Goal: Task Accomplishment & Management: Manage account settings

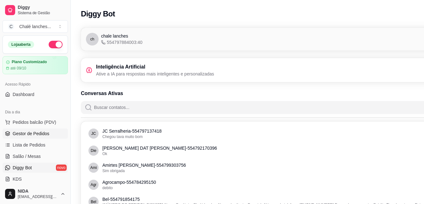
click at [35, 132] on span "Gestor de Pedidos" at bounding box center [31, 133] width 37 height 6
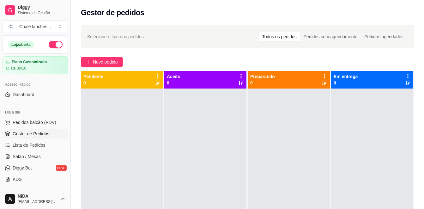
click at [73, 110] on div "Selecione o tipo dos pedidos Todos os pedidos Pedidos sem agendamento Pedidos a…" at bounding box center [247, 154] width 353 height 266
click at [118, 57] on button "Novo pedido" at bounding box center [102, 62] width 42 height 10
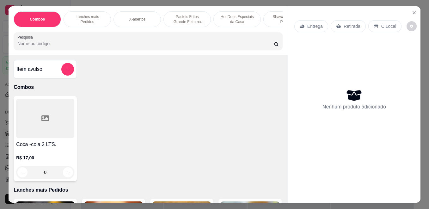
click at [187, 20] on p "Pasteis Fritos Grande Feito na Hora" at bounding box center [187, 19] width 37 height 10
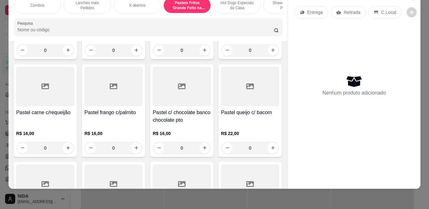
scroll to position [976, 0]
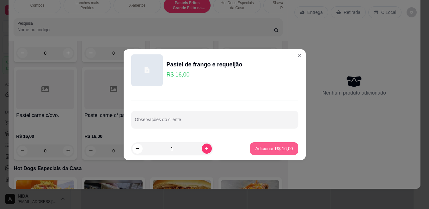
click at [258, 144] on button "Adicionar R$ 16,00" at bounding box center [274, 148] width 48 height 13
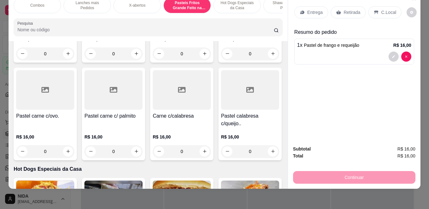
type input "1"
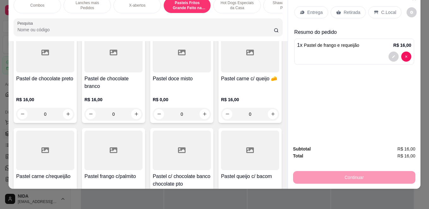
scroll to position [787, 0]
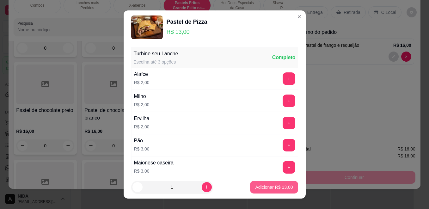
click at [279, 185] on p "Adicionar R$ 13,00" at bounding box center [274, 187] width 38 height 6
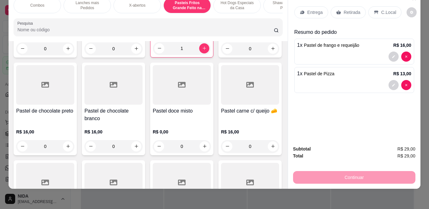
type input "1"
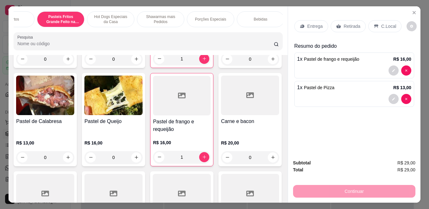
scroll to position [0, 128]
click at [256, 18] on p "Bebidas" at bounding box center [259, 19] width 14 height 5
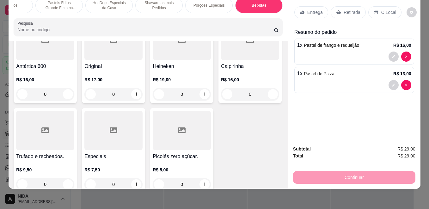
scroll to position [2237, 0]
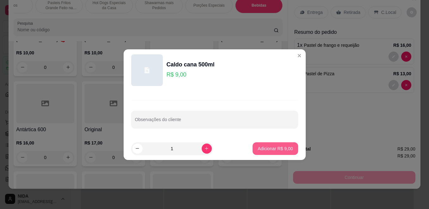
click at [273, 149] on p "Adicionar R$ 9,00" at bounding box center [274, 148] width 35 height 6
type input "1"
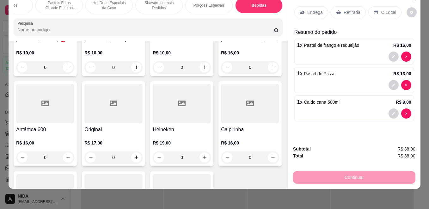
click at [352, 9] on p "Retirada" at bounding box center [351, 12] width 17 height 6
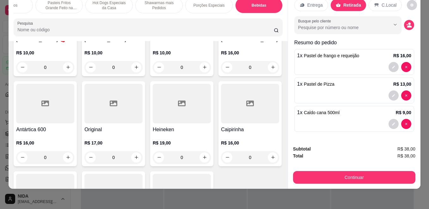
scroll to position [0, 0]
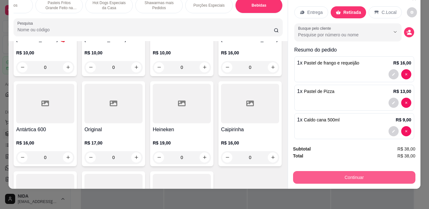
click at [363, 171] on button "Continuar" at bounding box center [354, 177] width 122 height 13
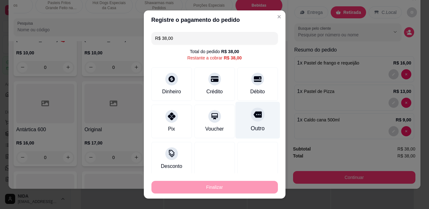
click at [253, 118] on icon at bounding box center [257, 114] width 8 height 8
type input "R$ 0,00"
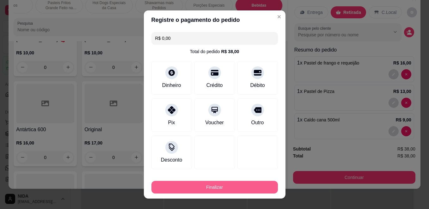
click at [233, 187] on button "Finalizar" at bounding box center [214, 187] width 126 height 13
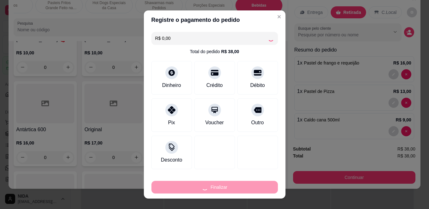
type input "0"
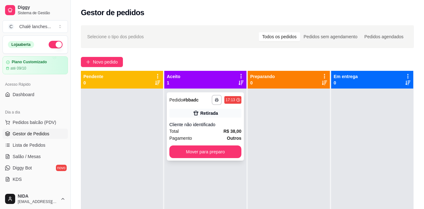
drag, startPoint x: 211, startPoint y: 142, endPoint x: 169, endPoint y: 113, distance: 51.2
click at [169, 113] on div "Retirada" at bounding box center [205, 113] width 72 height 9
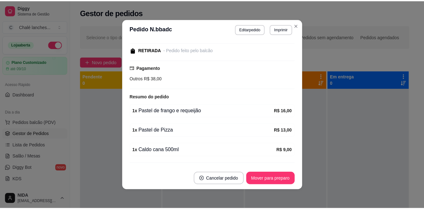
scroll to position [80, 0]
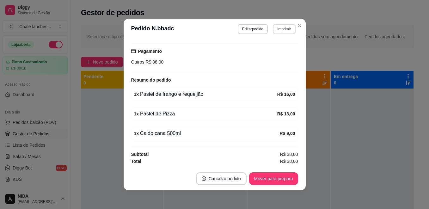
click at [292, 26] on button "Imprimir" at bounding box center [284, 29] width 22 height 10
click at [297, 25] on icon "Close" at bounding box center [299, 25] width 5 height 5
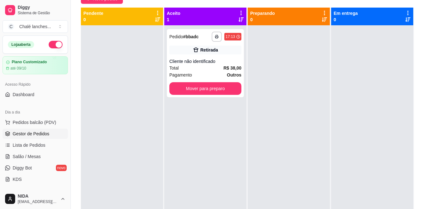
scroll to position [0, 0]
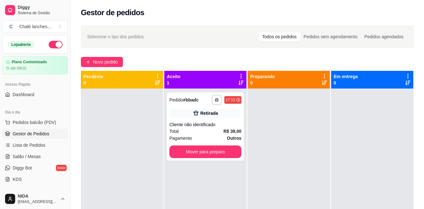
drag, startPoint x: 309, startPoint y: 27, endPoint x: 310, endPoint y: 23, distance: 4.5
click at [310, 25] on div "**********" at bounding box center [247, 154] width 353 height 266
click at [198, 160] on div "**********" at bounding box center [205, 126] width 77 height 68
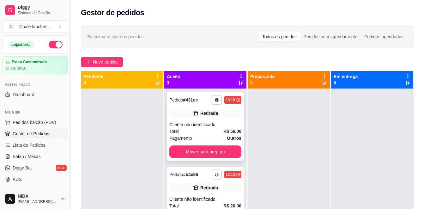
scroll to position [21, 0]
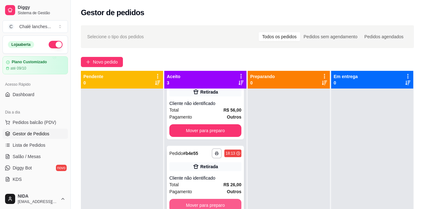
click at [212, 199] on button "Mover para preparo" at bounding box center [205, 205] width 72 height 13
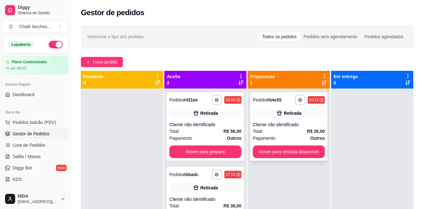
scroll to position [0, 0]
click at [285, 152] on button "Mover para retirada disponível" at bounding box center [289, 151] width 72 height 13
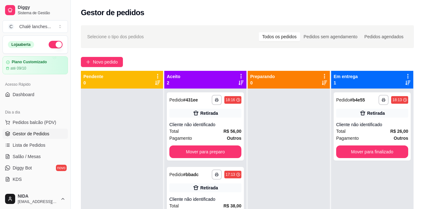
click at [264, 151] on div at bounding box center [289, 192] width 82 height 209
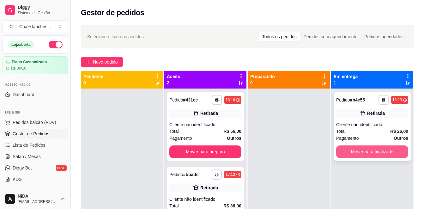
click at [371, 149] on button "Mover para finalizado" at bounding box center [372, 151] width 72 height 13
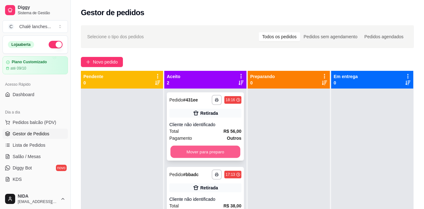
click at [191, 151] on button "Mover para preparo" at bounding box center [205, 152] width 70 height 12
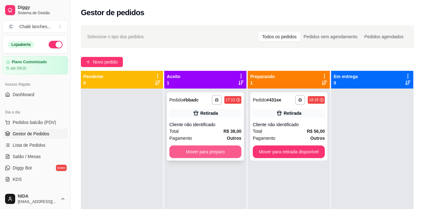
click at [221, 148] on button "Mover para preparo" at bounding box center [205, 151] width 72 height 13
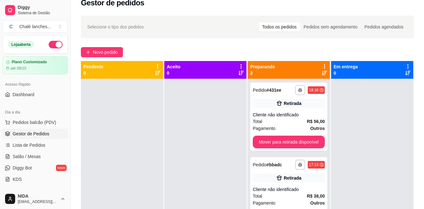
scroll to position [4, 0]
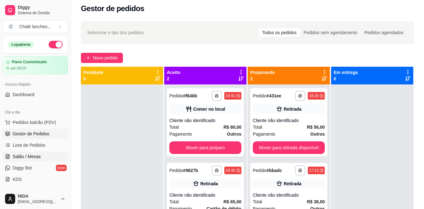
click at [20, 160] on link "Salão / Mesas" at bounding box center [35, 156] width 65 height 10
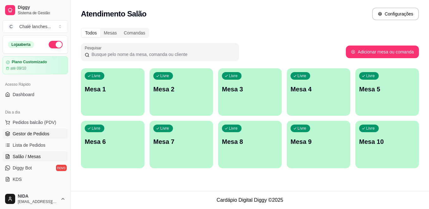
click at [40, 136] on span "Gestor de Pedidos" at bounding box center [31, 133] width 37 height 6
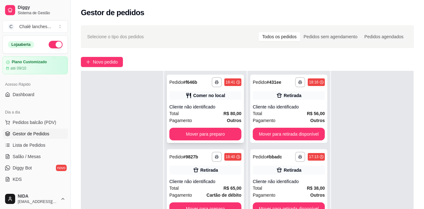
scroll to position [95, 0]
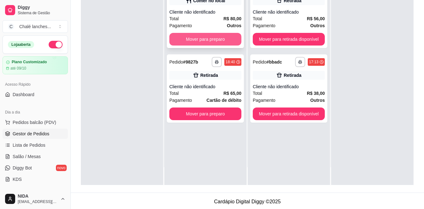
click at [204, 35] on button "Mover para preparo" at bounding box center [205, 39] width 72 height 13
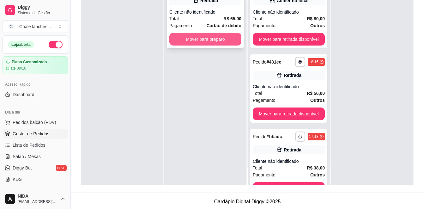
click at [214, 112] on div "**********" at bounding box center [205, 80] width 82 height 209
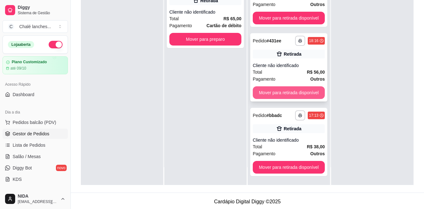
scroll to position [0, 0]
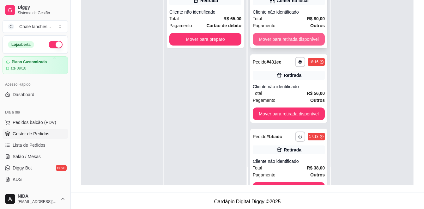
click at [275, 39] on button "Mover para retirada disponível" at bounding box center [289, 39] width 72 height 13
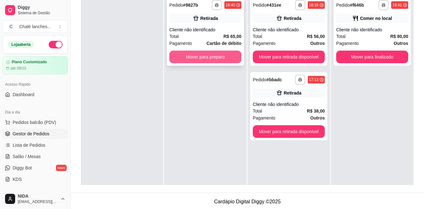
click at [190, 57] on button "Mover para preparo" at bounding box center [205, 57] width 72 height 13
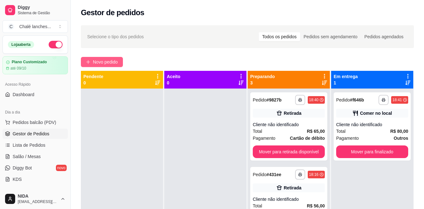
click at [108, 60] on span "Novo pedido" at bounding box center [105, 61] width 25 height 7
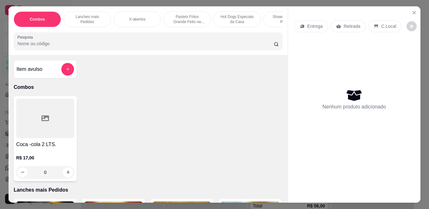
scroll to position [95, 0]
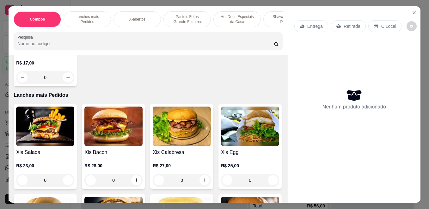
click at [270, 19] on p "Shawarmas mais Pedidos" at bounding box center [287, 19] width 37 height 10
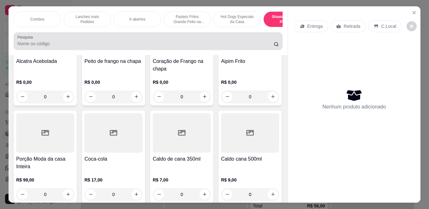
scroll to position [16, 0]
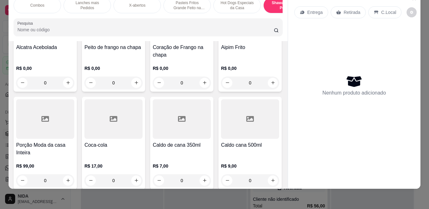
type input "1"
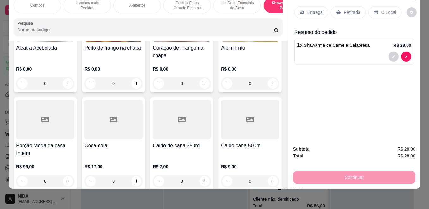
scroll to position [1582, 0]
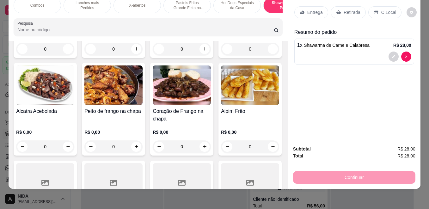
click at [198, 4] on p "Pasteis Fritos Grande Feito na Hora" at bounding box center [187, 5] width 37 height 10
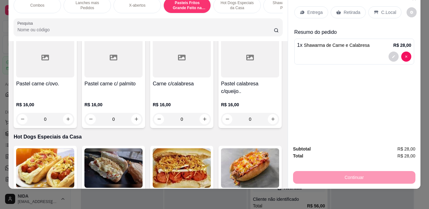
scroll to position [1039, 0]
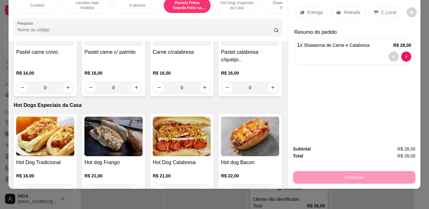
type input "1"
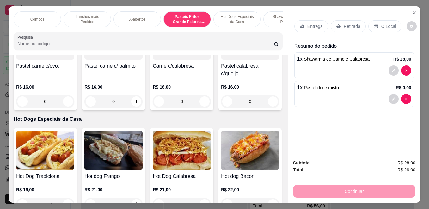
click at [246, 27] on div "Combos Lanches mais Pedidos X-abertos Pasteis Fritos Grande Feito na Hora Hot D…" at bounding box center [148, 19] width 269 height 16
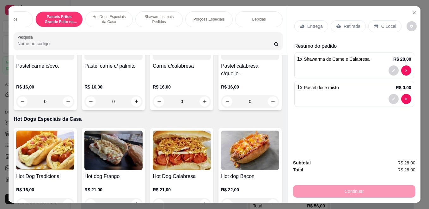
click at [255, 17] on p "Bebidas" at bounding box center [259, 19] width 14 height 5
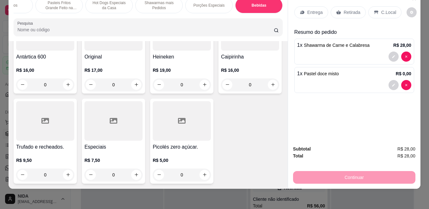
scroll to position [2674, 0]
type input "1"
click at [317, 12] on div "Entrega" at bounding box center [311, 12] width 34 height 12
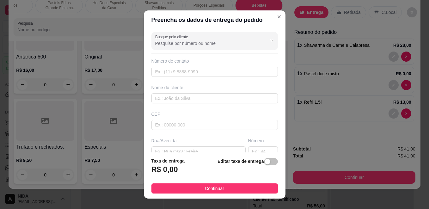
click at [210, 82] on div "Busque pelo cliente Número de contato Nome do cliente CEP Rua/[GEOGRAPHIC_DATA]…" at bounding box center [215, 90] width 142 height 123
click at [214, 71] on input "text" at bounding box center [214, 72] width 126 height 10
click at [183, 100] on input "text" at bounding box center [214, 98] width 126 height 10
type input "r"
type input "\"
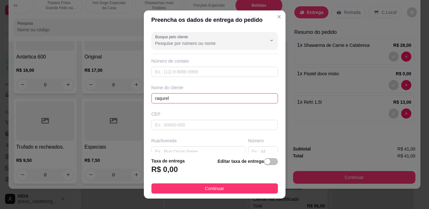
click at [156, 100] on input "raqurel" at bounding box center [214, 98] width 126 height 10
click at [166, 94] on input "Raqurel" at bounding box center [214, 98] width 126 height 10
type input "[PERSON_NAME]"
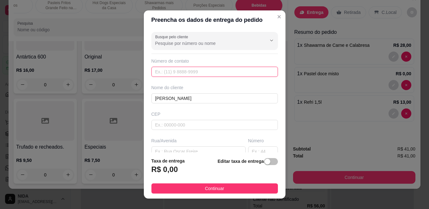
click at [169, 73] on input "text" at bounding box center [214, 72] width 126 height 10
click at [189, 73] on input "text" at bounding box center [214, 72] width 126 height 10
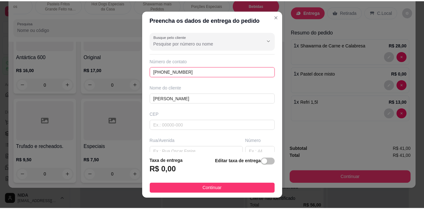
scroll to position [32, 0]
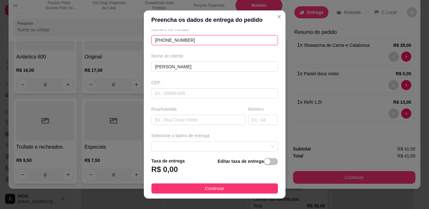
type input "[PHONE_NUMBER]"
click at [152, 171] on h3 "R$ 0,00" at bounding box center [164, 169] width 27 height 10
click at [158, 172] on h3 "R$ 0,00" at bounding box center [164, 169] width 27 height 10
click at [171, 173] on h3 "R$ 0,00" at bounding box center [164, 169] width 27 height 10
click at [168, 171] on h3 "R$ 0,00" at bounding box center [164, 169] width 27 height 10
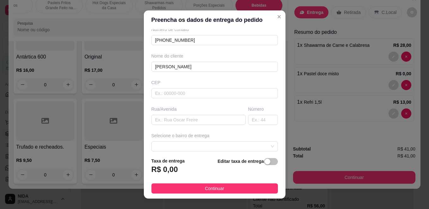
click at [175, 165] on div "R$ 0,00" at bounding box center [167, 171] width 33 height 14
click at [260, 165] on div "Editar taxa de entrega" at bounding box center [247, 167] width 60 height 21
click at [264, 162] on span "button" at bounding box center [271, 161] width 14 height 7
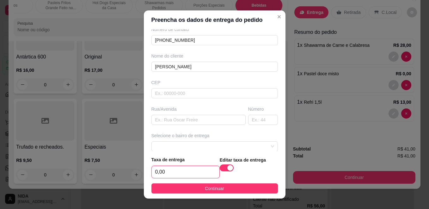
click at [168, 170] on input "0,00" at bounding box center [186, 172] width 68 height 12
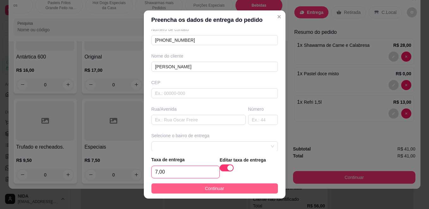
type input "7,00"
click at [232, 190] on button "Continuar" at bounding box center [214, 188] width 126 height 10
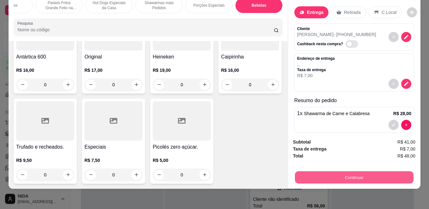
click at [334, 174] on button "Continuar" at bounding box center [354, 177] width 118 height 12
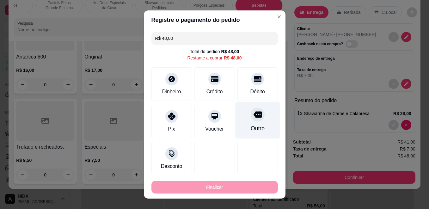
click at [239, 123] on div "Outro" at bounding box center [257, 120] width 45 height 37
type input "R$ 0,00"
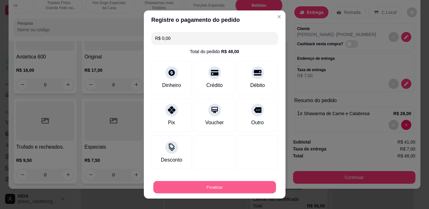
click at [228, 182] on button "Finalizar" at bounding box center [214, 187] width 123 height 12
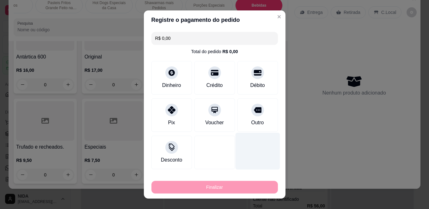
type input "0"
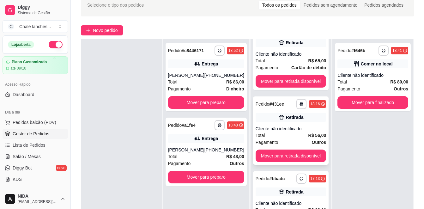
scroll to position [96, 0]
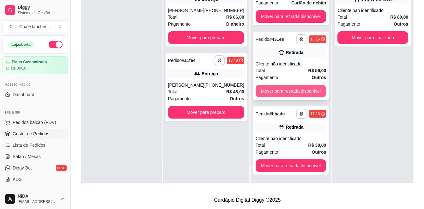
click at [285, 95] on button "Mover para retirada disponível" at bounding box center [291, 91] width 71 height 13
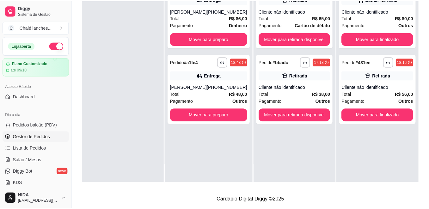
scroll to position [0, 0]
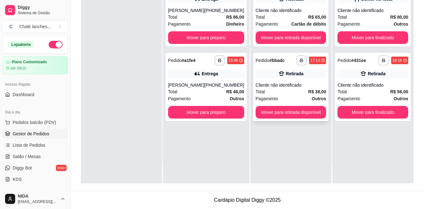
click at [275, 97] on div "Pagamento Outros" at bounding box center [291, 98] width 71 height 7
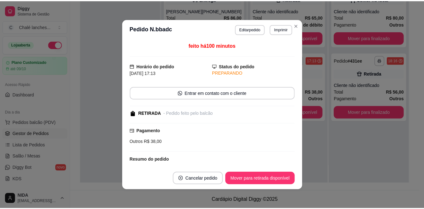
scroll to position [63, 0]
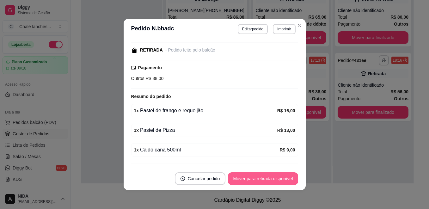
click at [284, 173] on button "Mover para retirada disponível" at bounding box center [263, 178] width 70 height 13
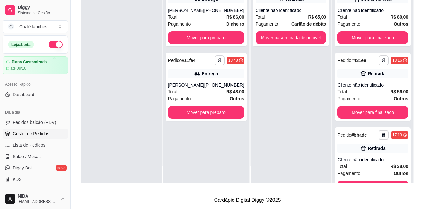
click at [309, 47] on div "**********" at bounding box center [290, 78] width 81 height 209
click at [310, 39] on button "Mover para retirada disponível" at bounding box center [291, 38] width 69 height 12
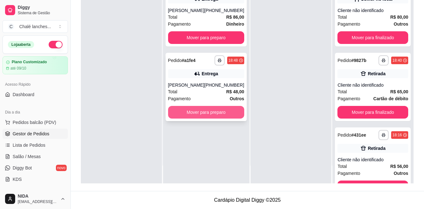
click at [225, 116] on button "Mover para preparo" at bounding box center [206, 112] width 76 height 13
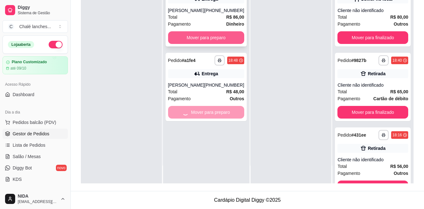
click at [192, 33] on button "Mover para preparo" at bounding box center [206, 37] width 76 height 13
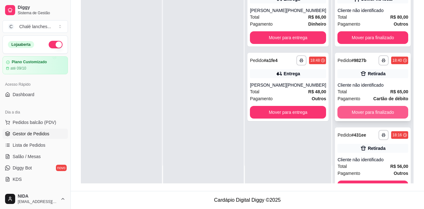
click at [378, 113] on button "Mover para finalizado" at bounding box center [372, 112] width 71 height 13
click at [387, 112] on button "Mover para finalizado" at bounding box center [372, 112] width 71 height 13
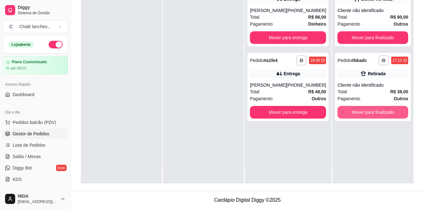
click at [387, 112] on button "Mover para finalizado" at bounding box center [372, 112] width 71 height 13
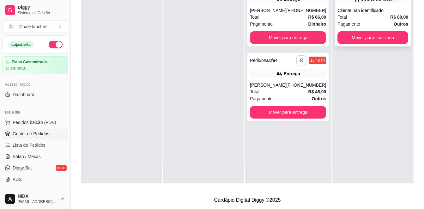
scroll to position [0, 0]
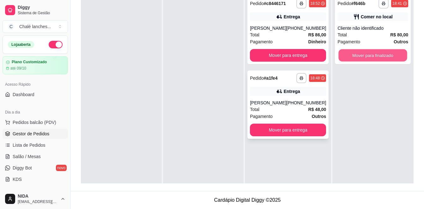
click at [356, 52] on button "Mover para finalizado" at bounding box center [373, 55] width 69 height 12
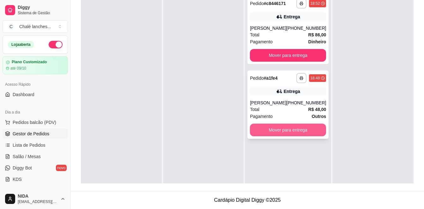
click at [310, 131] on button "Mover para entrega" at bounding box center [288, 130] width 76 height 13
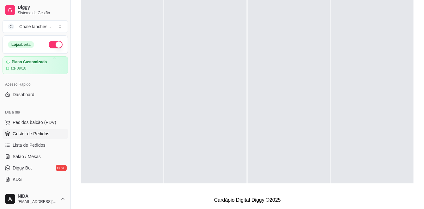
click at [29, 131] on span "Gestor de Pedidos" at bounding box center [31, 133] width 37 height 6
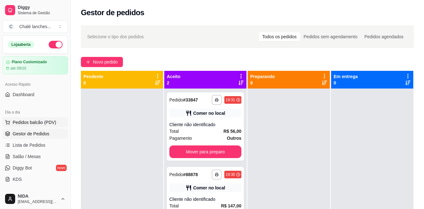
drag, startPoint x: 26, startPoint y: 131, endPoint x: 29, endPoint y: 122, distance: 9.7
click at [230, 153] on button "Mover para preparo" at bounding box center [205, 151] width 72 height 13
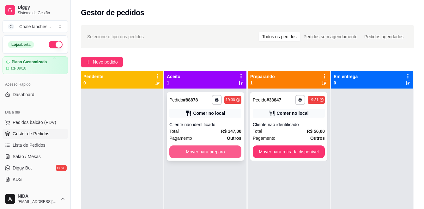
click at [229, 153] on button "Mover para preparo" at bounding box center [205, 151] width 72 height 13
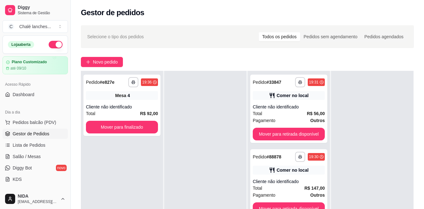
scroll to position [95, 0]
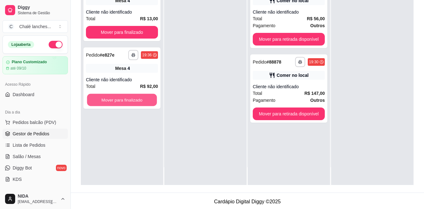
click at [133, 103] on button "Mover para finalizado" at bounding box center [122, 100] width 70 height 12
click at [133, 103] on div "Mover para finalizado" at bounding box center [122, 100] width 72 height 13
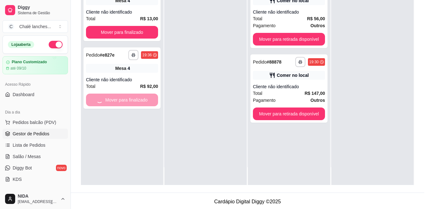
drag, startPoint x: 133, startPoint y: 103, endPoint x: 174, endPoint y: 22, distance: 90.7
click at [138, 28] on h3 "Pedido N. e827e" at bounding box center [151, 28] width 42 height 10
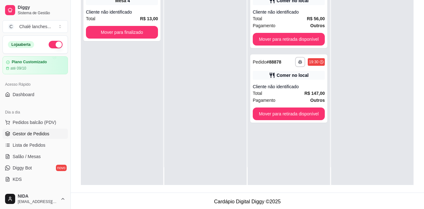
click at [279, 186] on div "**********" at bounding box center [247, 60] width 353 height 266
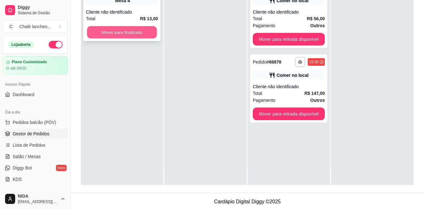
click at [124, 33] on button "Mover para finalizado" at bounding box center [122, 32] width 70 height 12
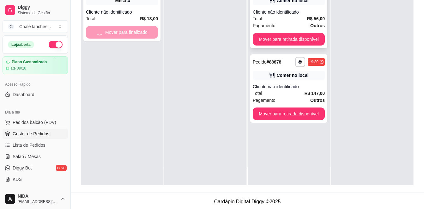
click at [254, 36] on button "Mover para retirada disponível" at bounding box center [289, 39] width 72 height 13
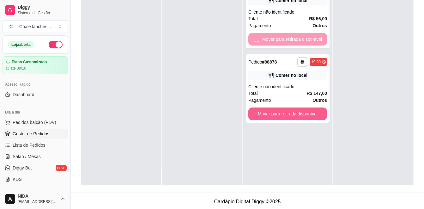
click at [269, 109] on div "**********" at bounding box center [287, 80] width 89 height 209
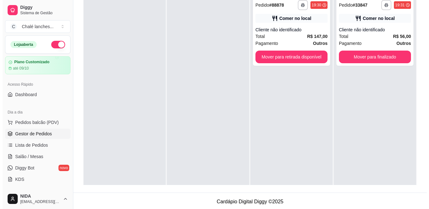
scroll to position [0, 0]
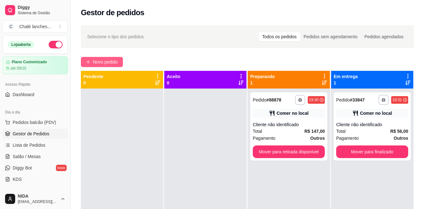
click at [120, 60] on button "Novo pedido" at bounding box center [102, 62] width 42 height 10
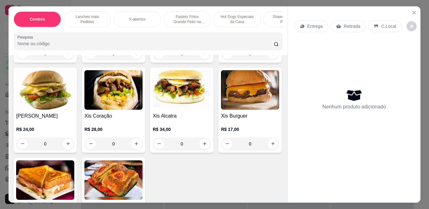
scroll to position [253, 0]
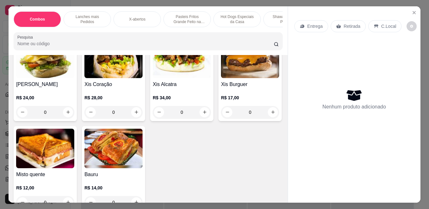
click at [142, 115] on div "0" at bounding box center [113, 112] width 58 height 13
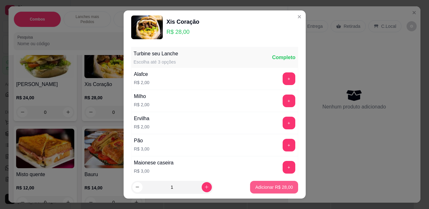
click at [261, 192] on button "Adicionar R$ 28,00" at bounding box center [274, 187] width 48 height 13
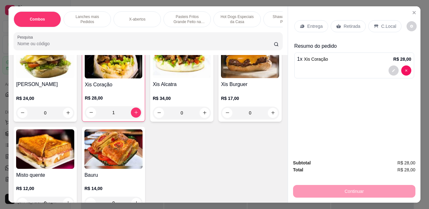
type input "1"
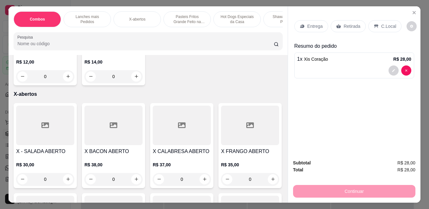
scroll to position [347, 0]
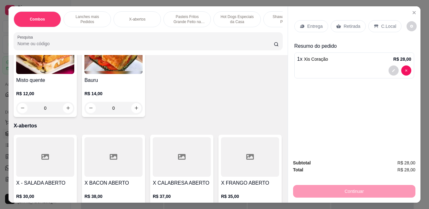
click at [221, 24] on div "0" at bounding box center [250, 18] width 58 height 13
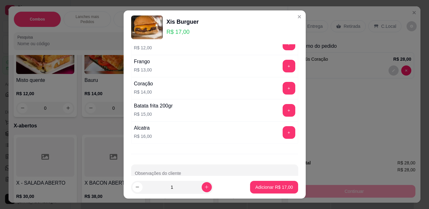
scroll to position [426, 0]
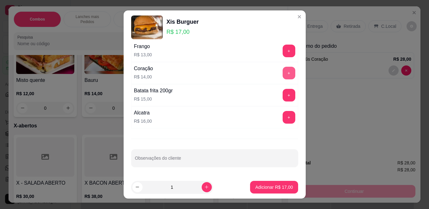
click at [282, 71] on button "+" at bounding box center [288, 73] width 13 height 13
click at [281, 191] on button "Adicionar R$ 31,00" at bounding box center [274, 187] width 46 height 12
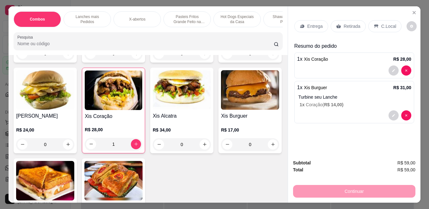
scroll to position [158, 0]
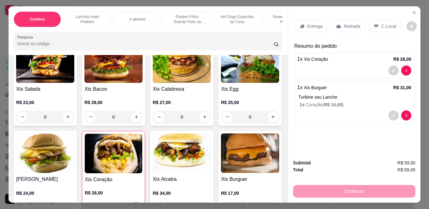
click at [132, 118] on div "0" at bounding box center [113, 117] width 58 height 13
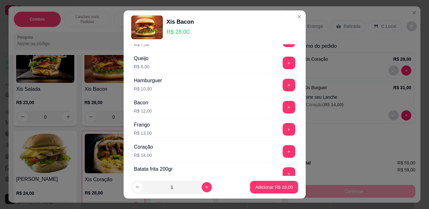
scroll to position [379, 0]
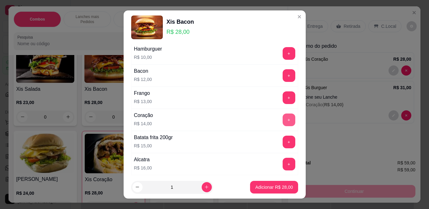
click at [282, 118] on button "+" at bounding box center [288, 119] width 13 height 13
click at [288, 184] on button "Adicionar R$ 42,00" at bounding box center [274, 187] width 48 height 13
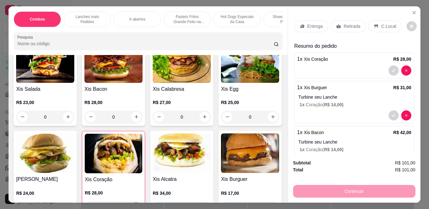
scroll to position [190, 0]
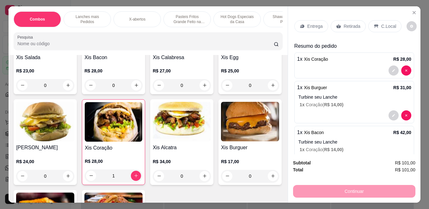
click at [221, 92] on div "0" at bounding box center [250, 85] width 58 height 13
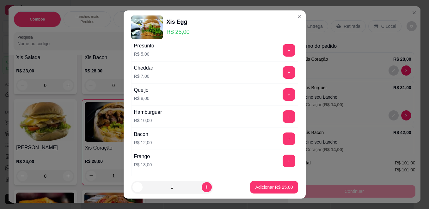
scroll to position [426, 0]
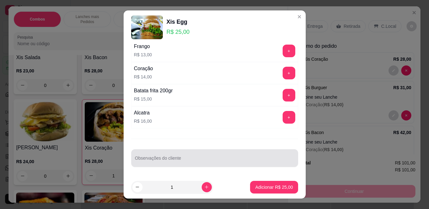
click at [186, 155] on div at bounding box center [214, 158] width 159 height 13
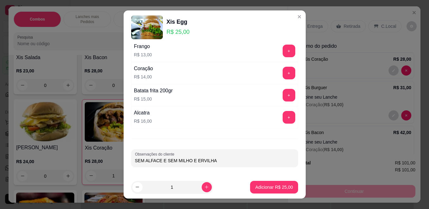
click at [156, 162] on input "SEM ALFACE E SEM MILHO E ERVILHA" at bounding box center [214, 160] width 159 height 6
type input "E SEM MILHO E ERVILHA"
click at [256, 185] on p "Adicionar R$ 25,00" at bounding box center [274, 187] width 37 height 6
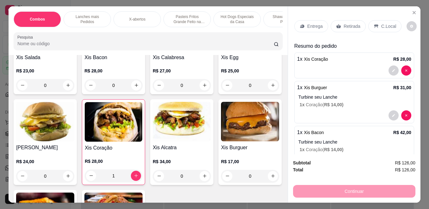
click at [308, 23] on p "Entrega" at bounding box center [314, 26] width 15 height 6
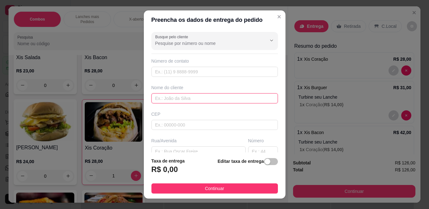
click at [156, 102] on input "text" at bounding box center [214, 98] width 126 height 10
type input "DJ [PERSON_NAME]"
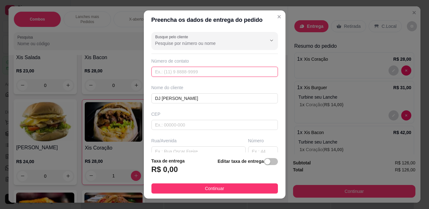
click at [173, 72] on input "text" at bounding box center [214, 72] width 126 height 10
type input "[PHONE_NUMBER]"
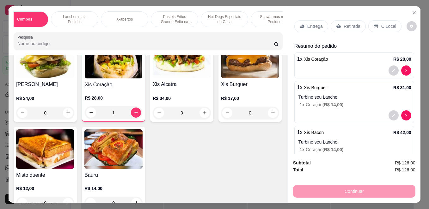
scroll to position [0, 128]
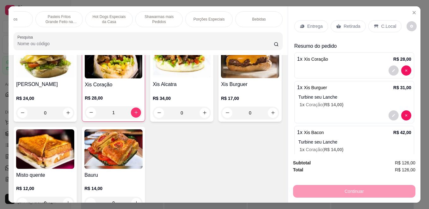
click at [270, 17] on div "Bebidas" at bounding box center [258, 19] width 47 height 16
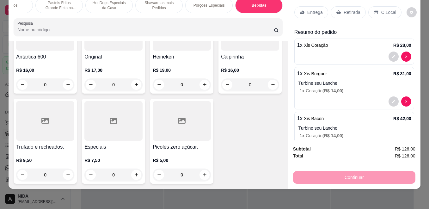
scroll to position [2674, 0]
type input "1"
click at [311, 11] on div "Entrega" at bounding box center [311, 12] width 34 height 12
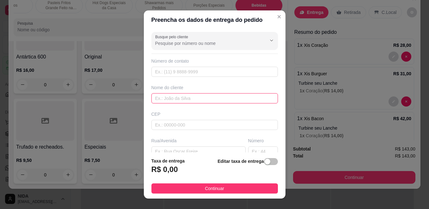
click at [239, 95] on input "text" at bounding box center [214, 98] width 126 height 10
type input "DJ [PERSON_NAME]"
click at [218, 59] on div "Número de contato" at bounding box center [214, 61] width 126 height 6
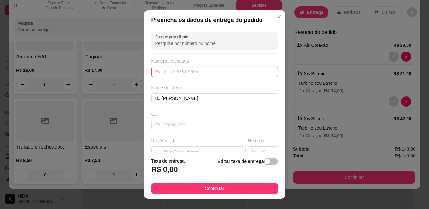
click at [215, 70] on input "text" at bounding box center [214, 72] width 126 height 10
click at [215, 72] on input "text" at bounding box center [214, 72] width 126 height 10
type input "[PHONE_NUMBER]"
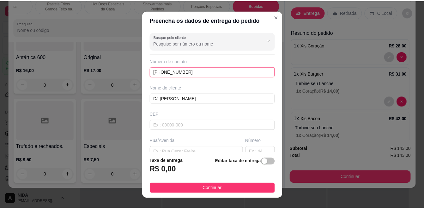
scroll to position [32, 0]
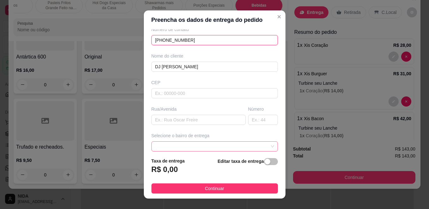
click at [191, 145] on span at bounding box center [214, 146] width 119 height 9
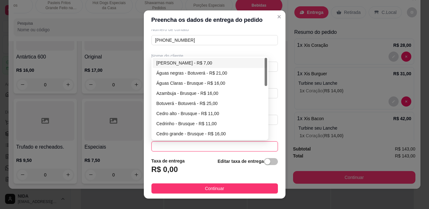
click at [184, 64] on div "[PERSON_NAME] - R$ 7,00" at bounding box center [209, 62] width 107 height 7
type input "Brusque"
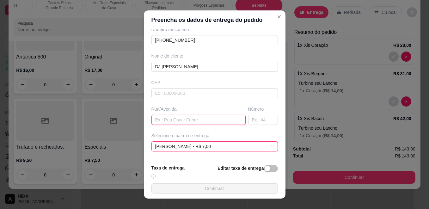
click at [186, 120] on input "text" at bounding box center [198, 120] width 94 height 10
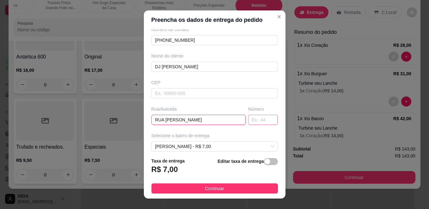
type input "RUA [PERSON_NAME]"
click at [248, 119] on input "text" at bounding box center [263, 120] width 30 height 10
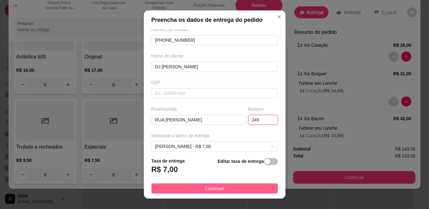
type input "245"
click at [244, 186] on button "Continuar" at bounding box center [214, 188] width 126 height 10
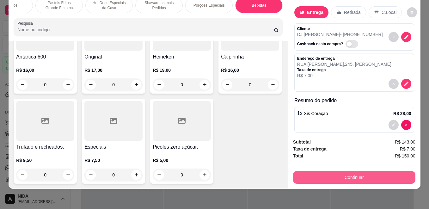
click at [345, 171] on button "Continuar" at bounding box center [354, 177] width 122 height 13
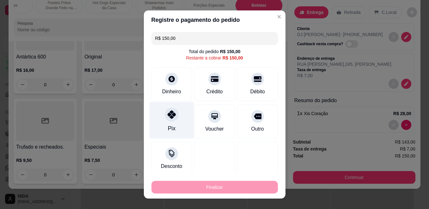
click at [169, 123] on div "Pix" at bounding box center [171, 120] width 45 height 37
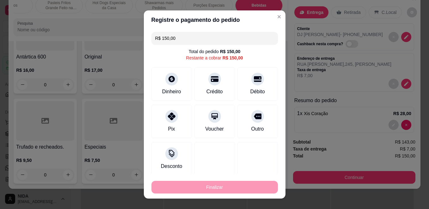
type input "R$ 0,00"
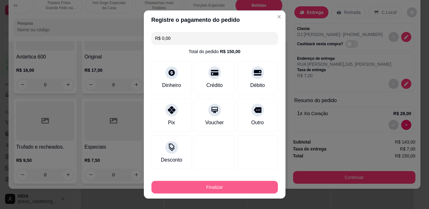
click at [226, 189] on button "Finalizar" at bounding box center [214, 187] width 126 height 13
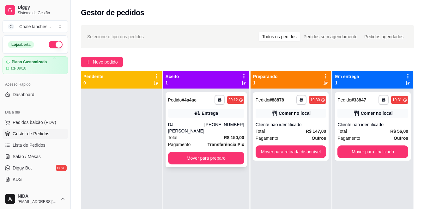
drag, startPoint x: 257, startPoint y: 171, endPoint x: 186, endPoint y: 100, distance: 100.1
click at [151, 112] on div at bounding box center [121, 192] width 81 height 209
click at [351, 100] on strong "# 33847" at bounding box center [358, 99] width 15 height 5
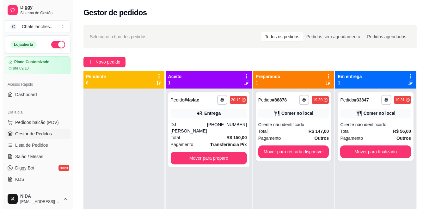
scroll to position [18, 0]
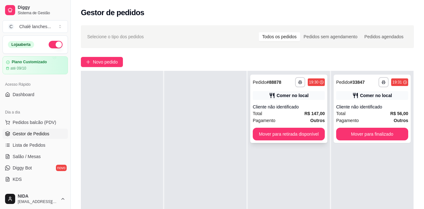
drag, startPoint x: 241, startPoint y: 95, endPoint x: 249, endPoint y: 111, distance: 18.4
click at [201, 100] on div at bounding box center [205, 175] width 82 height 209
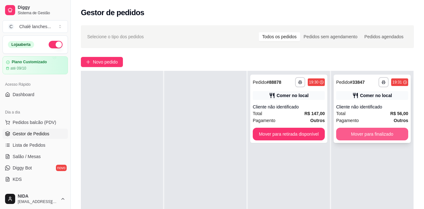
click at [385, 135] on button "Mover para finalizado" at bounding box center [372, 134] width 72 height 13
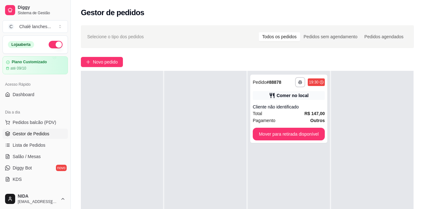
drag, startPoint x: 184, startPoint y: 73, endPoint x: 183, endPoint y: 124, distance: 51.8
click at [183, 124] on div at bounding box center [205, 175] width 82 height 209
click at [290, 136] on button "Mover para retirada disponível" at bounding box center [289, 134] width 72 height 13
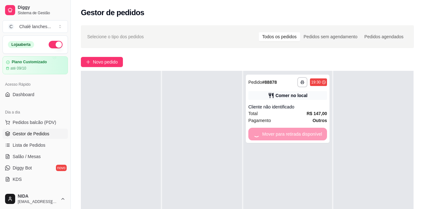
click at [333, 130] on div at bounding box center [373, 175] width 80 height 209
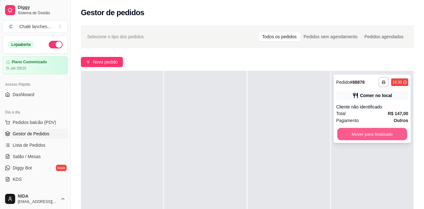
click at [337, 135] on button "Mover para finalizado" at bounding box center [372, 134] width 70 height 12
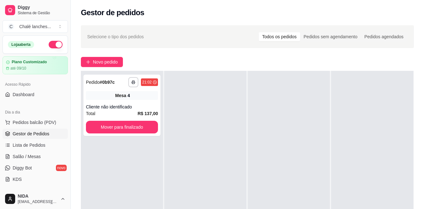
click at [372, 129] on div at bounding box center [372, 175] width 82 height 209
click at [115, 65] on span "Novo pedido" at bounding box center [105, 61] width 25 height 7
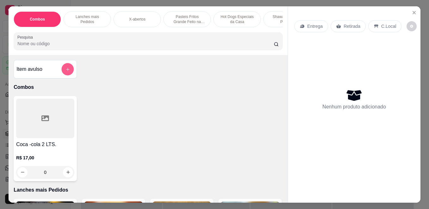
click at [68, 72] on icon "add-separate-item" at bounding box center [67, 69] width 5 height 5
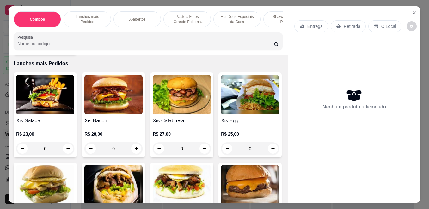
click at [133, 150] on div "0" at bounding box center [113, 148] width 58 height 13
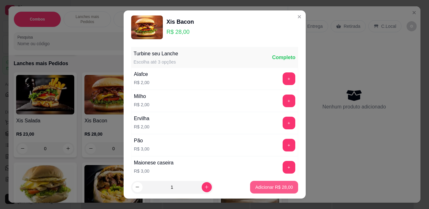
drag, startPoint x: 248, startPoint y: 183, endPoint x: 251, endPoint y: 184, distance: 3.7
click at [249, 184] on footer "1 Adicionar R$ 28,00" at bounding box center [215, 187] width 182 height 23
click at [256, 185] on p "Adicionar R$ 28,00" at bounding box center [274, 187] width 38 height 6
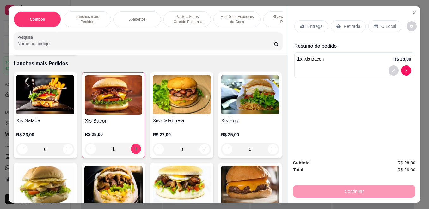
type input "1"
click at [316, 20] on div "Entrega" at bounding box center [311, 26] width 34 height 12
click at [242, 192] on div "Xis Salada R$ 23,00 0 Xis Bacon R$ 28,00 1 Xis Calabresa R$ 27,00 0 Xis Egg R$ …" at bounding box center [148, 205] width 269 height 266
click at [308, 195] on div "Continuar" at bounding box center [354, 190] width 122 height 14
click at [307, 24] on p "Entrega" at bounding box center [314, 26] width 15 height 6
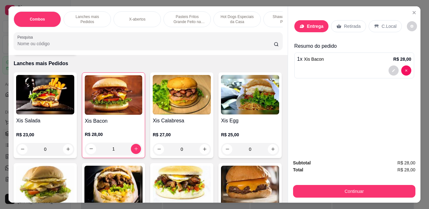
click at [259, 187] on button "Continuar" at bounding box center [214, 188] width 126 height 10
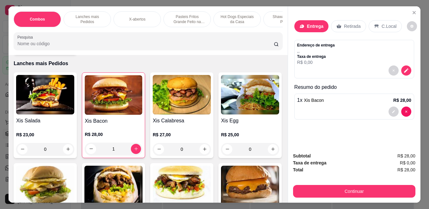
click at [334, 189] on button "Continuar" at bounding box center [354, 191] width 122 height 13
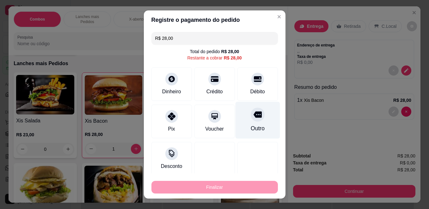
click at [250, 125] on div "Outro" at bounding box center [257, 128] width 14 height 8
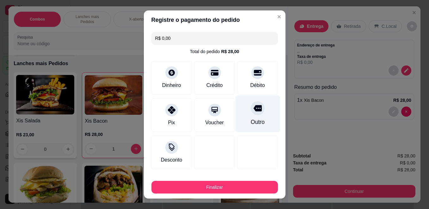
type input "R$ 0,00"
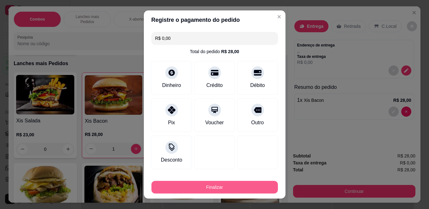
click at [246, 184] on button "Finalizar" at bounding box center [214, 187] width 126 height 13
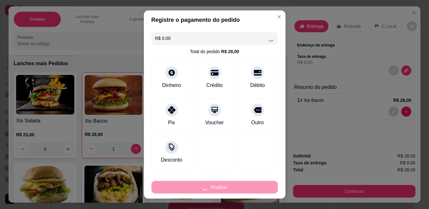
type input "0"
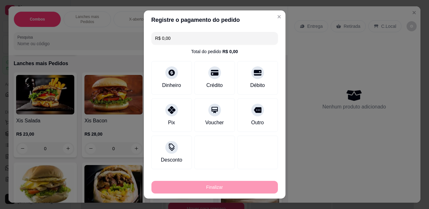
type input "-R$ 28,00"
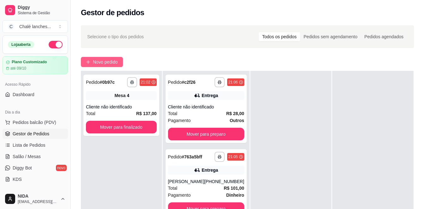
click at [98, 66] on button "Novo pedido" at bounding box center [102, 62] width 42 height 10
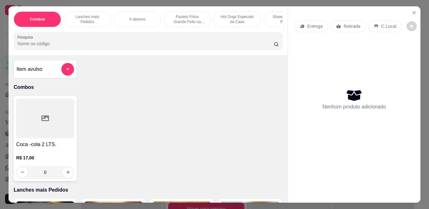
scroll to position [32, 0]
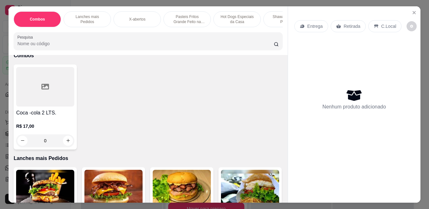
click at [188, 21] on div "Pasteis Fritos Grande Feito na Hora" at bounding box center [186, 19] width 47 height 16
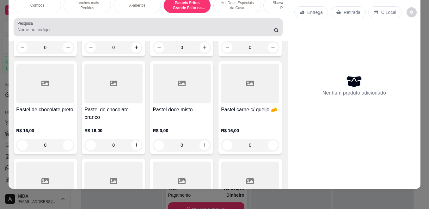
scroll to position [0, 0]
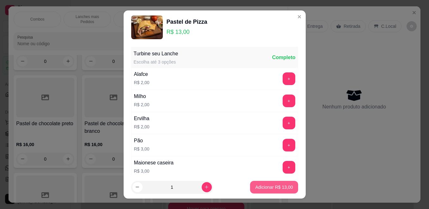
click at [252, 184] on button "Adicionar R$ 13,00" at bounding box center [274, 187] width 48 height 13
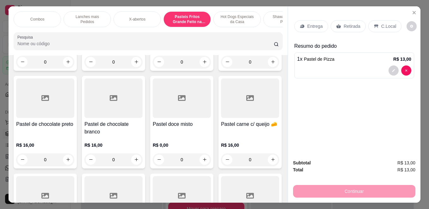
type input "1"
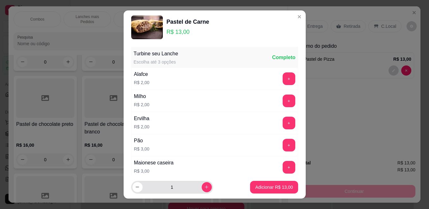
click at [202, 190] on button "increase-product-quantity" at bounding box center [207, 187] width 10 height 10
click at [202, 191] on button "increase-product-quantity" at bounding box center [207, 187] width 10 height 10
click at [136, 189] on icon "decrease-product-quantity" at bounding box center [137, 186] width 5 height 5
type input "2"
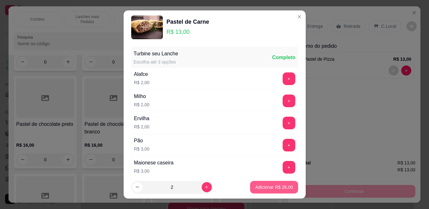
click at [250, 187] on button "Adicionar R$ 26,00" at bounding box center [274, 187] width 48 height 13
type input "2"
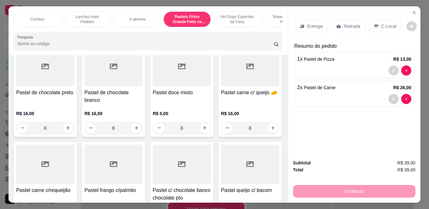
scroll to position [850, 0]
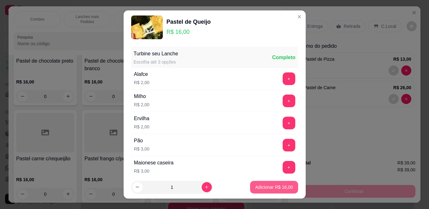
click at [263, 186] on p "Adicionar R$ 16,00" at bounding box center [274, 187] width 38 height 6
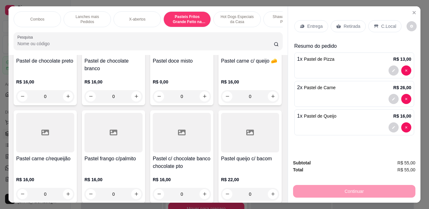
type input "1"
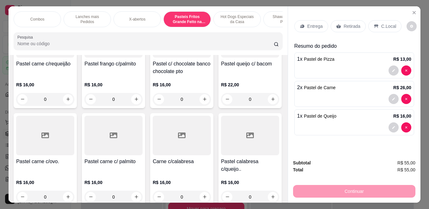
scroll to position [1039, 0]
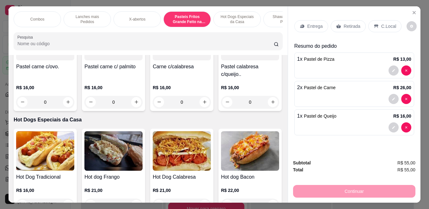
click at [263, 14] on div "Shawarmas mais Pedidos" at bounding box center [286, 19] width 47 height 16
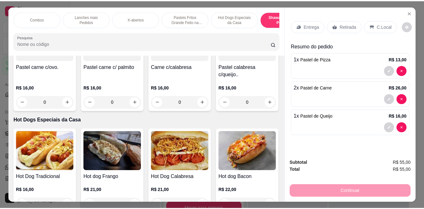
scroll to position [16, 0]
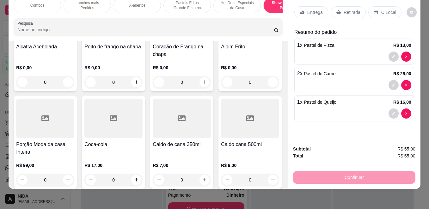
type input "1"
click at [317, 9] on p "Entrega" at bounding box center [314, 12] width 15 height 6
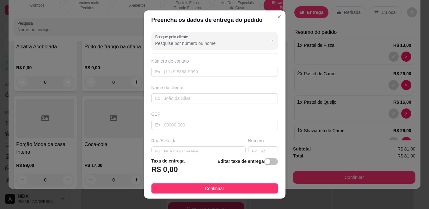
click at [257, 194] on footer "Taxa de entrega R$ 0,00 Editar taxa de entrega Continuar" at bounding box center [215, 175] width 142 height 46
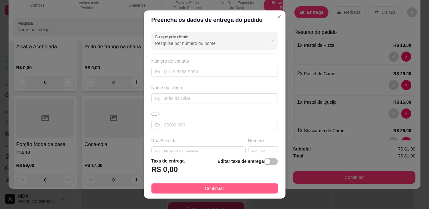
click at [257, 191] on button "Continuar" at bounding box center [214, 188] width 126 height 10
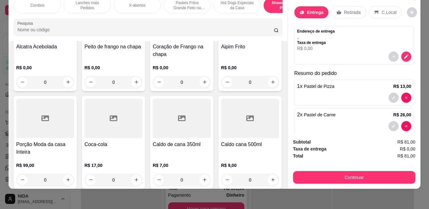
click at [319, 162] on div "Subtotal R$ 81,00 Taxa de entrega R$ 0,00 Total R$ 81,00 Continuar" at bounding box center [354, 160] width 122 height 45
click at [320, 169] on div "Continuar" at bounding box center [354, 176] width 122 height 14
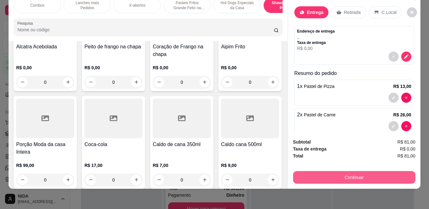
click at [323, 171] on button "Continuar" at bounding box center [354, 177] width 122 height 13
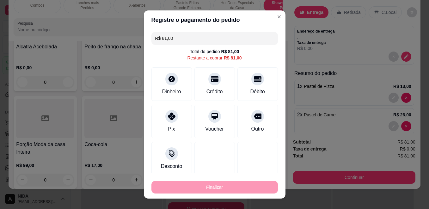
drag, startPoint x: 353, startPoint y: 142, endPoint x: 349, endPoint y: 142, distance: 4.4
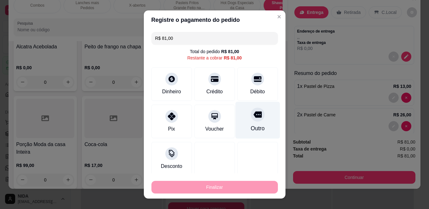
drag, startPoint x: 349, startPoint y: 142, endPoint x: 241, endPoint y: 125, distance: 108.7
click at [240, 128] on div "Outro" at bounding box center [257, 120] width 45 height 37
type input "R$ 0,00"
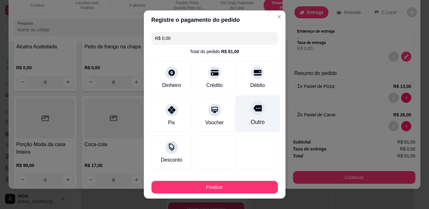
click at [242, 132] on div "Outro" at bounding box center [257, 113] width 45 height 37
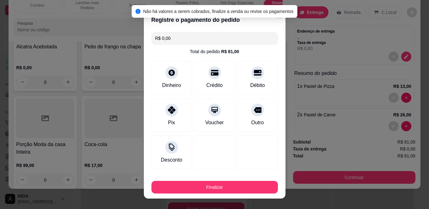
click at [250, 197] on footer "Finalizar" at bounding box center [215, 185] width 142 height 25
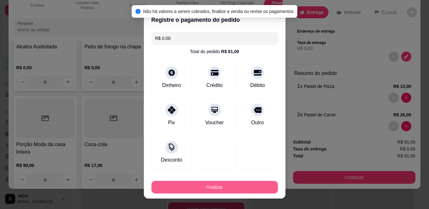
click at [251, 191] on button "Finalizar" at bounding box center [214, 187] width 126 height 13
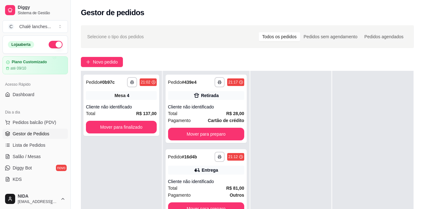
drag, startPoint x: 293, startPoint y: 91, endPoint x: 242, endPoint y: 62, distance: 58.7
click at [243, 60] on div "Novo pedido" at bounding box center [247, 62] width 333 height 10
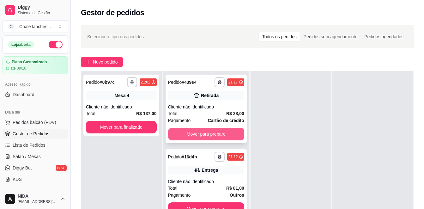
click at [228, 139] on button "Mover para preparo" at bounding box center [206, 134] width 76 height 13
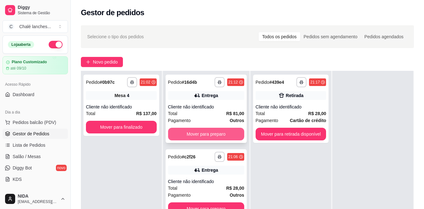
click at [229, 137] on button "Mover para preparo" at bounding box center [206, 134] width 76 height 13
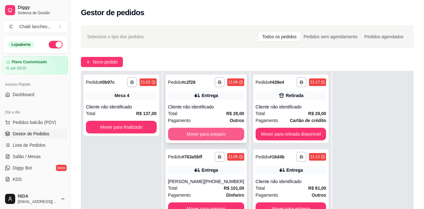
click at [226, 134] on button "Mover para preparo" at bounding box center [206, 134] width 76 height 13
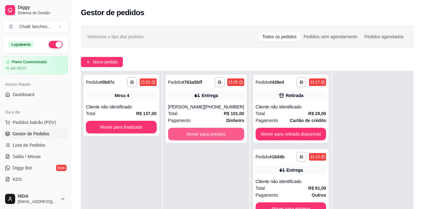
click at [226, 134] on button "Mover para preparo" at bounding box center [206, 134] width 76 height 13
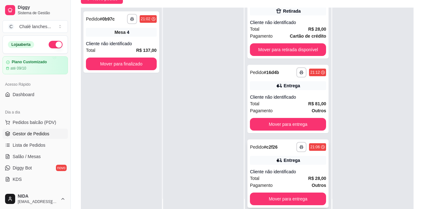
scroll to position [96, 0]
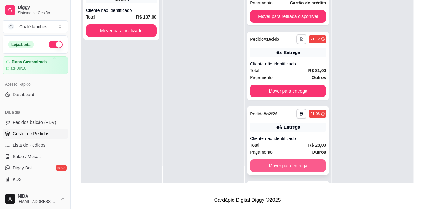
click at [307, 168] on button "Mover para entrega" at bounding box center [288, 165] width 76 height 13
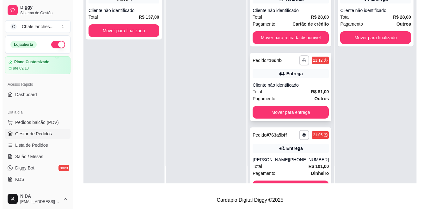
scroll to position [0, 0]
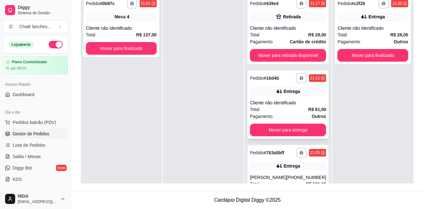
click at [278, 104] on div "Cliente não identificado" at bounding box center [288, 103] width 76 height 6
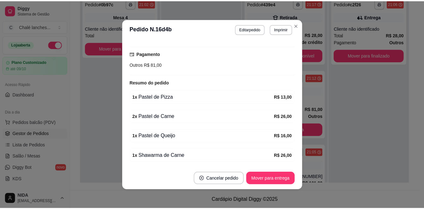
scroll to position [148, 0]
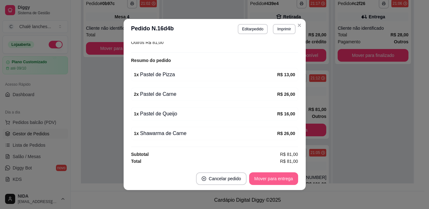
click at [273, 178] on button "Mover para entrega" at bounding box center [273, 178] width 49 height 13
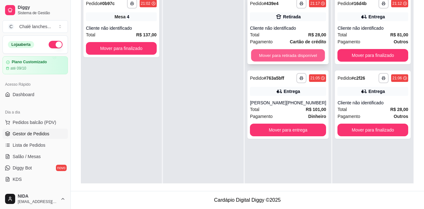
click at [316, 55] on button "Mover para retirada disponível" at bounding box center [288, 55] width 74 height 12
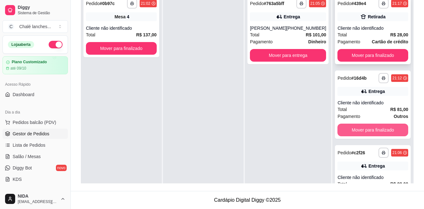
click at [385, 58] on button "Mover para finalizado" at bounding box center [372, 55] width 71 height 13
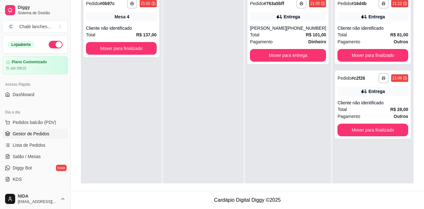
click at [385, 58] on button "Mover para finalizado" at bounding box center [372, 55] width 71 height 13
click at [385, 124] on button "Mover para finalizado" at bounding box center [372, 130] width 71 height 13
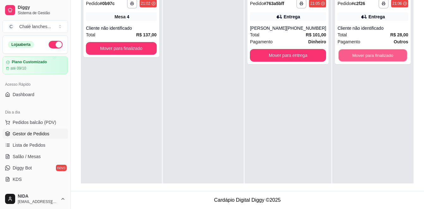
click at [385, 58] on button "Mover para finalizado" at bounding box center [373, 55] width 69 height 12
click at [386, 57] on div "Mover para finalizado" at bounding box center [372, 55] width 71 height 13
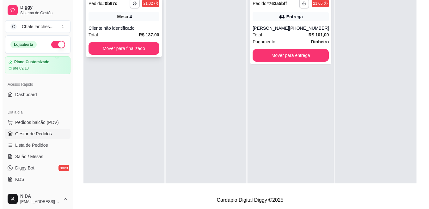
scroll to position [2, 0]
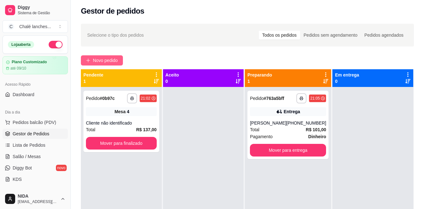
click at [97, 64] on button "Novo pedido" at bounding box center [102, 60] width 42 height 10
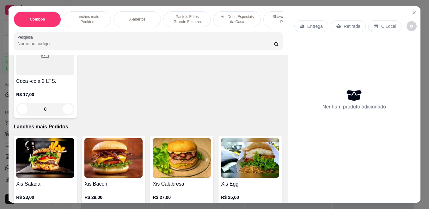
scroll to position [95, 0]
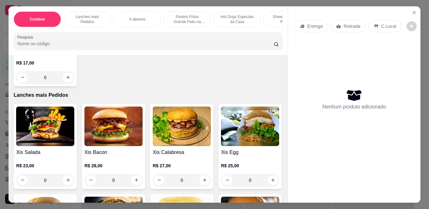
click at [66, 182] on div "0" at bounding box center [45, 180] width 58 height 13
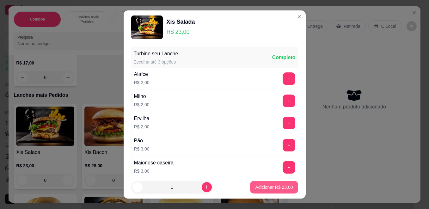
click at [273, 188] on p "Adicionar R$ 23,00" at bounding box center [274, 187] width 38 height 6
type input "1"
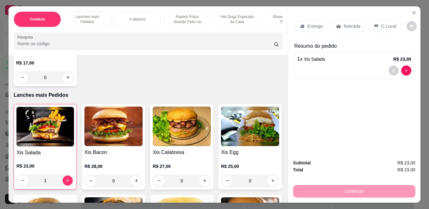
click at [182, 17] on p "Pasteis Fritos Grande Feito na Hora" at bounding box center [187, 19] width 37 height 10
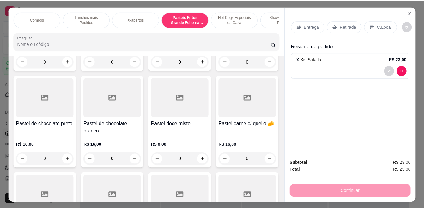
scroll to position [16, 0]
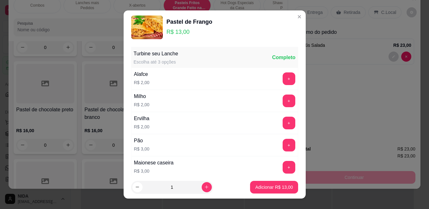
click at [281, 186] on p "Adicionar R$ 13,00" at bounding box center [274, 187] width 38 height 6
type input "1"
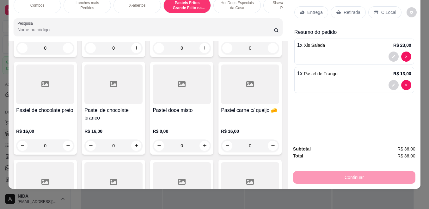
click at [330, 174] on div "Continuar" at bounding box center [354, 176] width 122 height 14
click at [304, 7] on div "Entrega" at bounding box center [311, 12] width 34 height 12
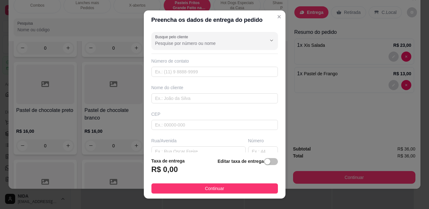
click at [259, 188] on div "Combos Lanches mais Pedidos X-abertos Pasteis Fritos Grande Feito na Hora Hot D…" at bounding box center [214, 104] width 429 height 209
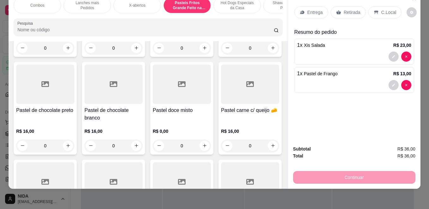
click at [339, 176] on div "Continuar" at bounding box center [354, 176] width 122 height 14
click at [317, 9] on p "Entrega" at bounding box center [314, 12] width 15 height 6
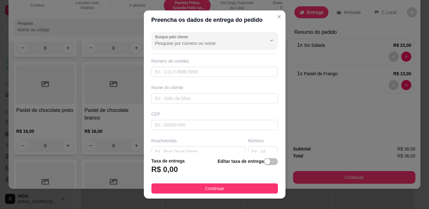
click at [218, 184] on button "Continuar" at bounding box center [214, 188] width 126 height 10
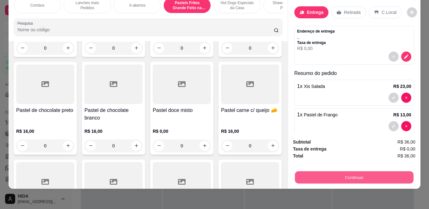
click at [307, 171] on button "Continuar" at bounding box center [354, 177] width 118 height 12
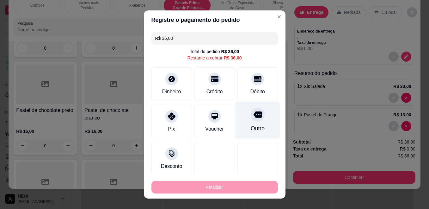
click at [250, 120] on div at bounding box center [257, 114] width 14 height 14
type input "R$ 0,00"
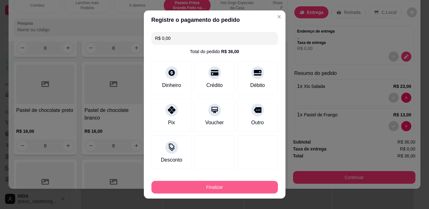
click at [222, 182] on button "Finalizar" at bounding box center [214, 187] width 126 height 13
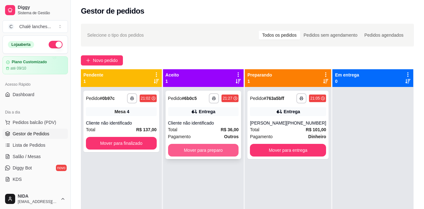
click at [196, 145] on button "Mover para preparo" at bounding box center [203, 150] width 71 height 13
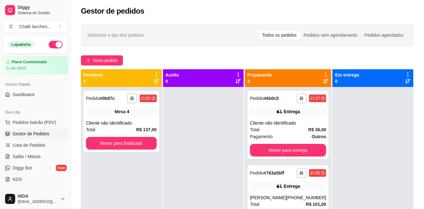
click at [114, 51] on div "**********" at bounding box center [247, 153] width 353 height 266
click at [113, 57] on span "Novo pedido" at bounding box center [105, 60] width 25 height 7
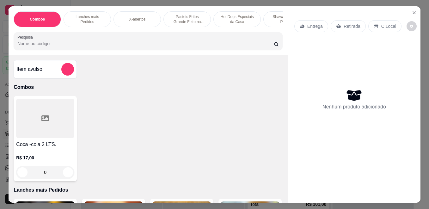
click at [236, 20] on p "Hot Dogs Especiais da Casa" at bounding box center [237, 19] width 37 height 10
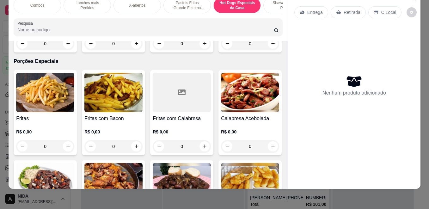
scroll to position [1515, 0]
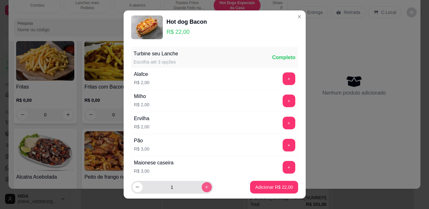
click at [205, 187] on icon "increase-product-quantity" at bounding box center [206, 186] width 3 height 3
type input "2"
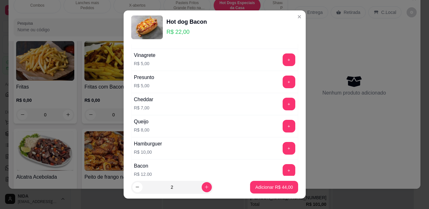
scroll to position [426, 0]
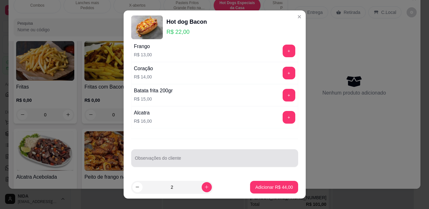
click at [199, 152] on div at bounding box center [214, 158] width 159 height 13
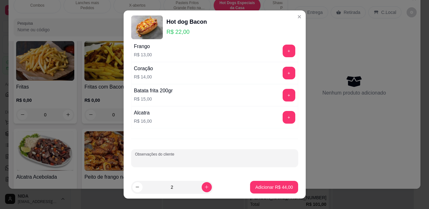
click at [200, 157] on div at bounding box center [214, 158] width 159 height 13
click at [153, 162] on input "SEM VINSAGRETE" at bounding box center [214, 160] width 159 height 6
type input "SEM VINAGRETE"
click at [293, 181] on footer "2 Adicionar R$ 44,00" at bounding box center [215, 187] width 182 height 23
click at [279, 186] on p "Adicionar R$ 44,00" at bounding box center [274, 187] width 38 height 6
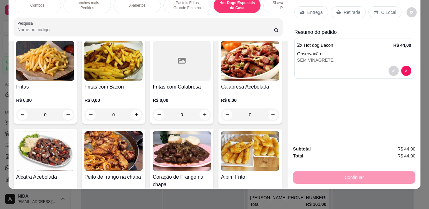
click at [187, 5] on p "Pasteis Fritos Grande Feito na Hora" at bounding box center [187, 5] width 37 height 10
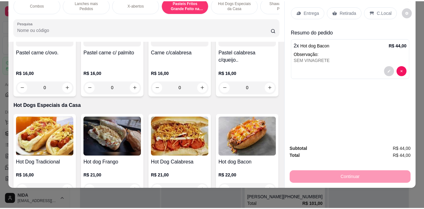
scroll to position [1102, 0]
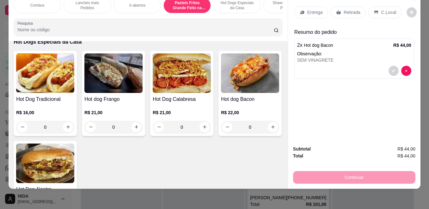
type input "1"
click at [340, 8] on div "Retirada" at bounding box center [347, 12] width 35 height 12
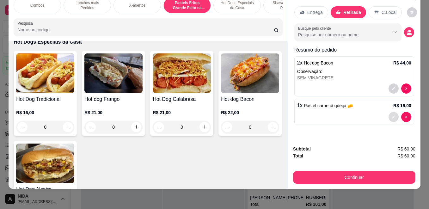
click at [388, 116] on button "decrease-product-quantity" at bounding box center [393, 117] width 10 height 10
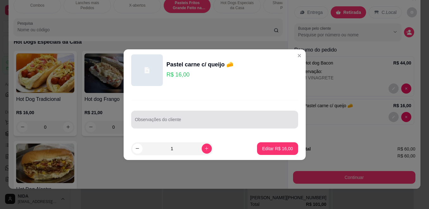
click at [254, 116] on div at bounding box center [214, 119] width 159 height 13
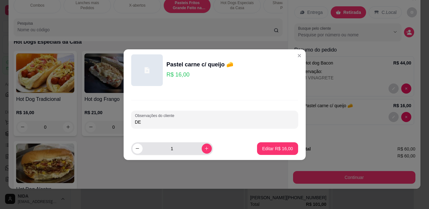
type input "D"
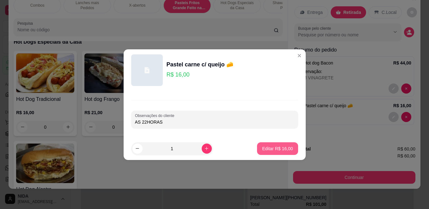
type input "AS 22HORAS"
click at [267, 149] on p "Editar R$ 16,00" at bounding box center [277, 148] width 31 height 6
type input "0"
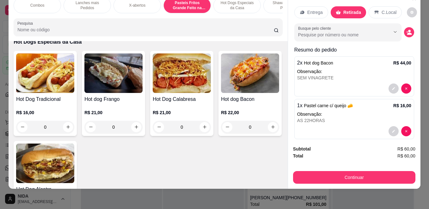
click at [389, 181] on div "Subtotal R$ 60,00 Total R$ 60,00 Continuar" at bounding box center [354, 164] width 132 height 48
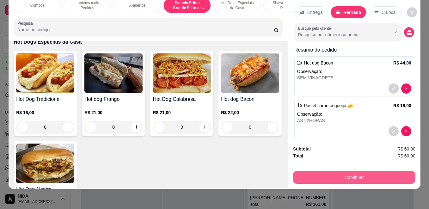
click at [391, 171] on button "Continuar" at bounding box center [354, 177] width 122 height 13
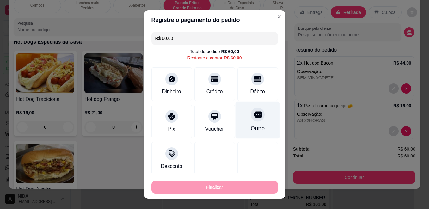
click at [250, 127] on div "Outro" at bounding box center [257, 128] width 14 height 8
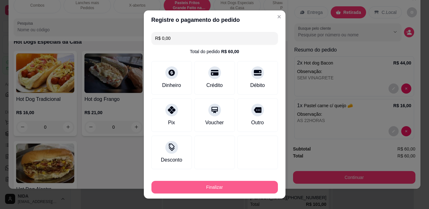
click at [248, 184] on button "Finalizar" at bounding box center [214, 187] width 126 height 13
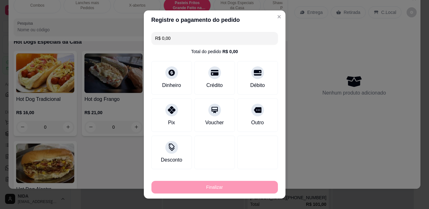
type input "-R$ 60,00"
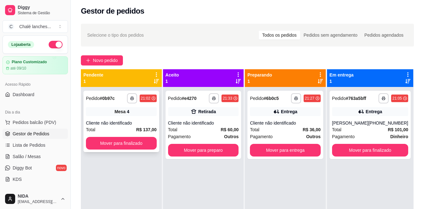
drag, startPoint x: 250, startPoint y: 184, endPoint x: 150, endPoint y: 150, distance: 106.3
click at [147, 160] on div "**********" at bounding box center [121, 191] width 81 height 209
click at [150, 148] on button "Mover para finalizado" at bounding box center [121, 143] width 71 height 13
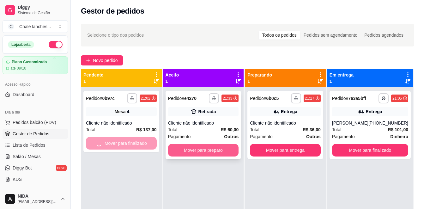
click at [210, 148] on button "Mover para preparo" at bounding box center [203, 150] width 71 height 13
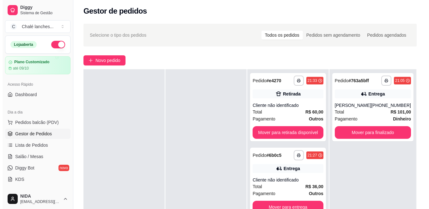
scroll to position [33, 0]
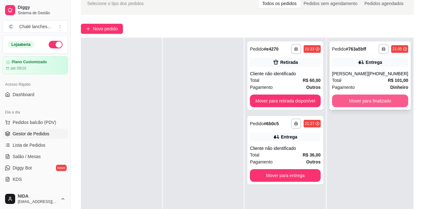
click at [365, 102] on button "Mover para finalizado" at bounding box center [370, 100] width 76 height 13
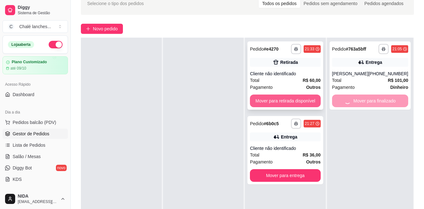
click at [300, 94] on button "Mover para retirada disponível" at bounding box center [285, 100] width 71 height 13
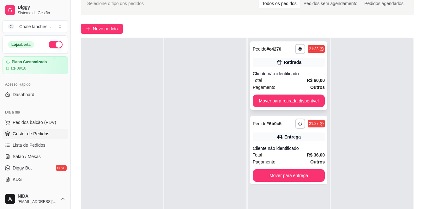
click at [286, 77] on div "Total R$ 60,00" at bounding box center [289, 80] width 72 height 7
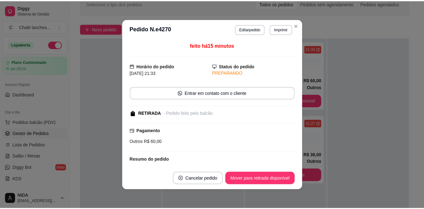
scroll to position [1, 0]
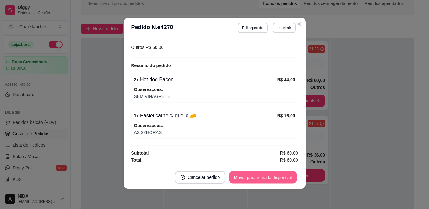
click at [280, 182] on button "Mover para retirada disponível" at bounding box center [263, 177] width 68 height 12
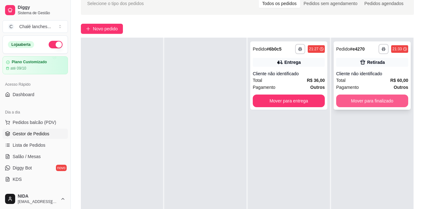
click at [356, 104] on button "Mover para finalizado" at bounding box center [372, 100] width 72 height 13
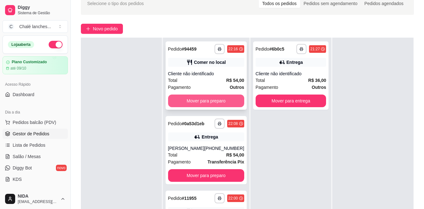
click at [221, 99] on button "Mover para preparo" at bounding box center [206, 100] width 76 height 13
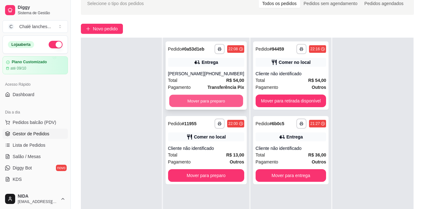
click at [225, 101] on button "Mover para preparo" at bounding box center [206, 101] width 74 height 12
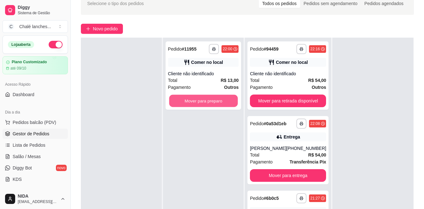
click at [225, 101] on button "Mover para preparo" at bounding box center [203, 101] width 69 height 12
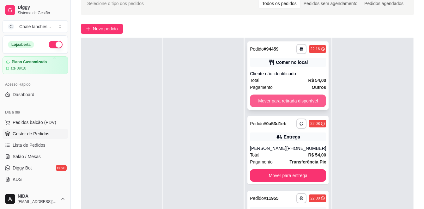
click at [303, 99] on button "Mover para retirada disponível" at bounding box center [288, 100] width 76 height 13
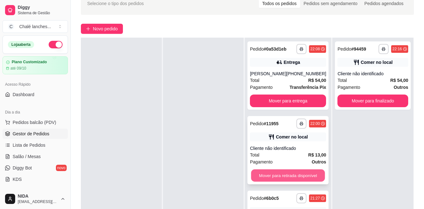
click at [309, 182] on button "Mover para retirada disponível" at bounding box center [288, 175] width 74 height 12
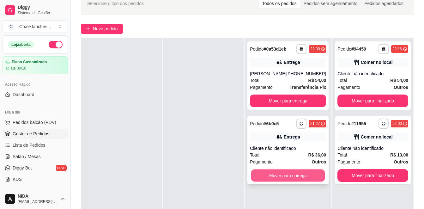
click at [311, 179] on button "Mover para entrega" at bounding box center [288, 175] width 74 height 12
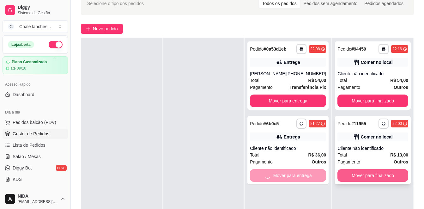
click at [372, 178] on button "Mover para finalizado" at bounding box center [372, 175] width 71 height 13
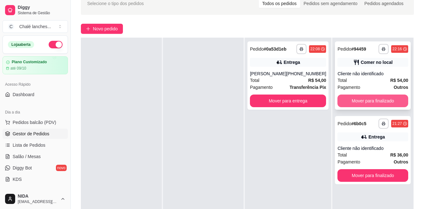
click at [358, 98] on button "Mover para finalizado" at bounding box center [372, 100] width 71 height 13
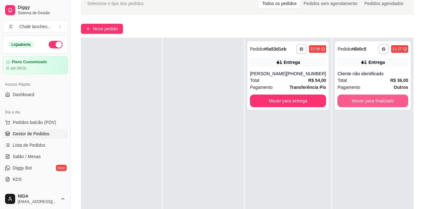
click at [358, 98] on button "Mover para finalizado" at bounding box center [372, 100] width 71 height 13
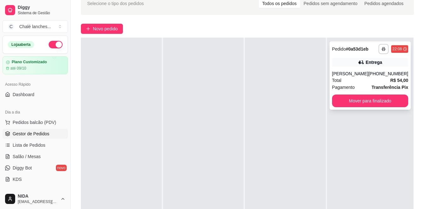
drag, startPoint x: 117, startPoint y: 40, endPoint x: 348, endPoint y: 93, distance: 237.4
click at [348, 93] on div "**********" at bounding box center [369, 75] width 81 height 68
click at [382, 102] on button "Mover para finalizado" at bounding box center [370, 100] width 76 height 13
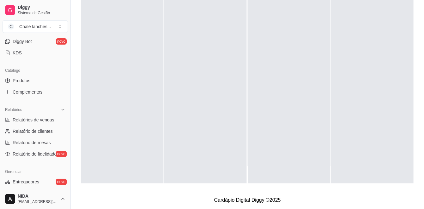
scroll to position [158, 0]
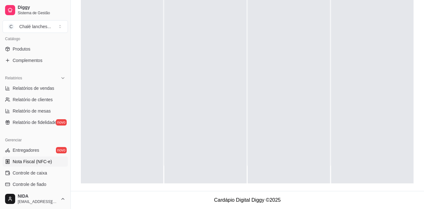
click at [39, 162] on span "Nota Fiscal (NFC-e)" at bounding box center [32, 161] width 39 height 6
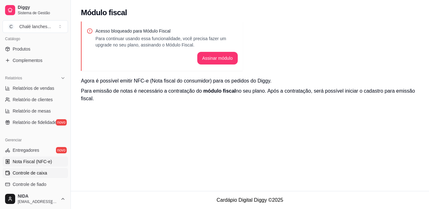
click at [41, 172] on span "Controle de caixa" at bounding box center [30, 173] width 34 height 6
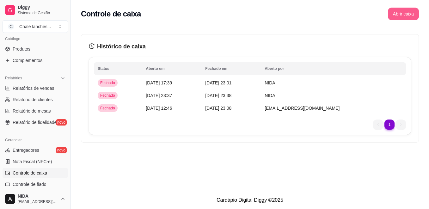
click at [404, 11] on button "Abrir caixa" at bounding box center [403, 14] width 31 height 13
